Goal: Information Seeking & Learning: Learn about a topic

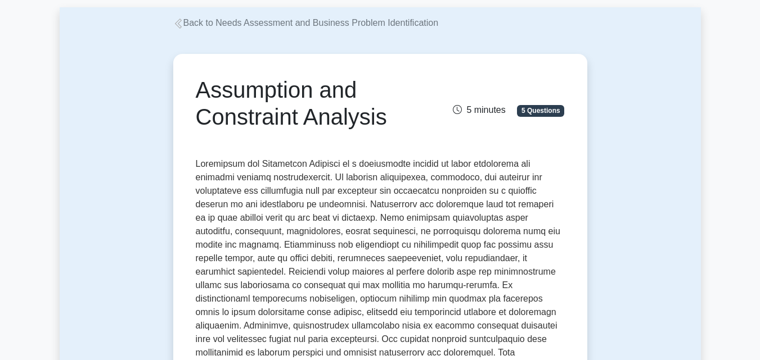
click at [358, 113] on h1 "Assumption and Constraint Analysis" at bounding box center [316, 103] width 241 height 54
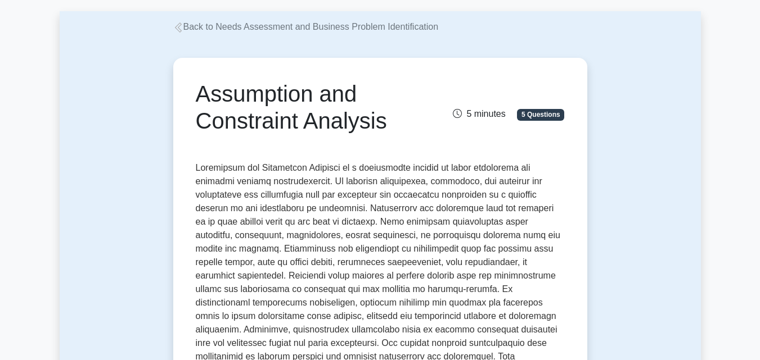
click at [358, 113] on h1 "Assumption and Constraint Analysis" at bounding box center [316, 107] width 241 height 54
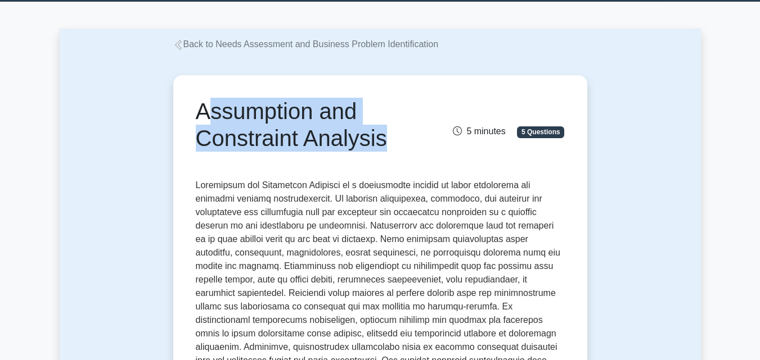
click at [358, 113] on h1 "Assumption and Constraint Analysis" at bounding box center [316, 125] width 241 height 54
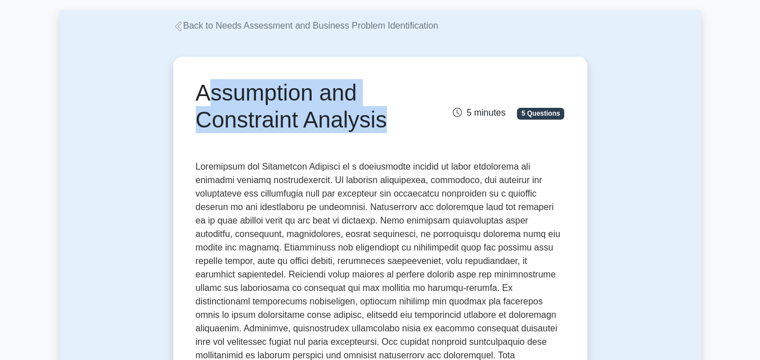
scroll to position [53, 0]
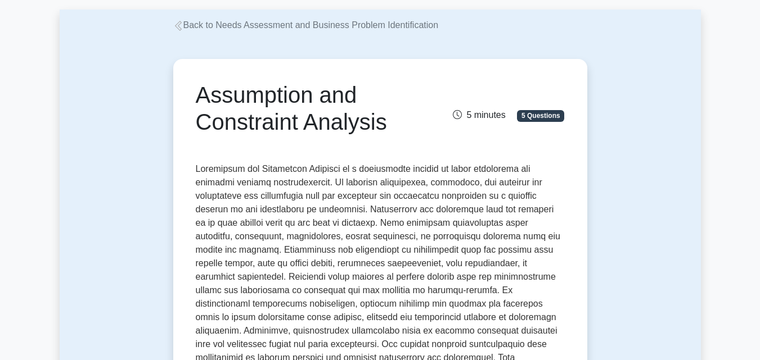
click at [210, 25] on link "Back to Needs Assessment and Business Problem Identification" at bounding box center [305, 25] width 265 height 10
